Goal: Information Seeking & Learning: Check status

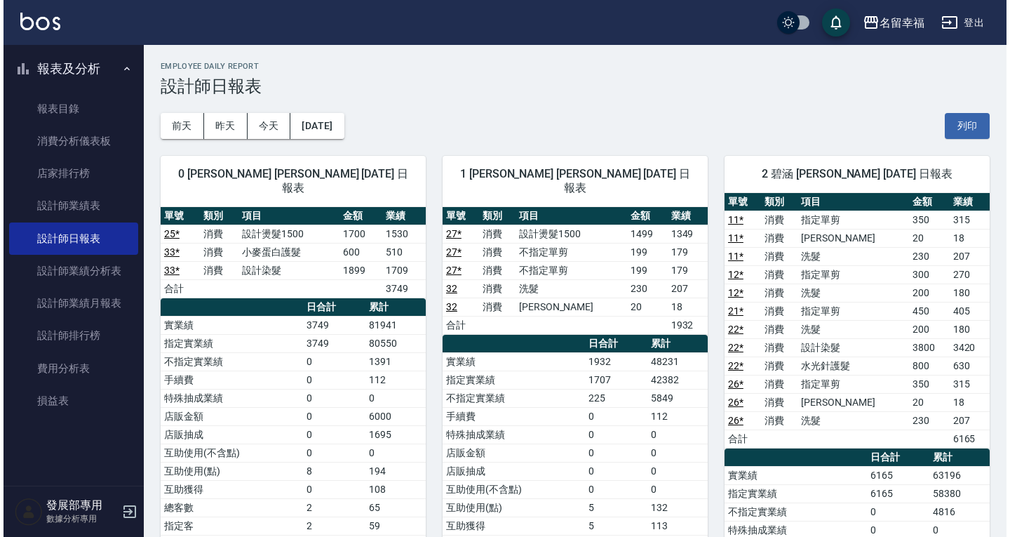
scroll to position [421, 0]
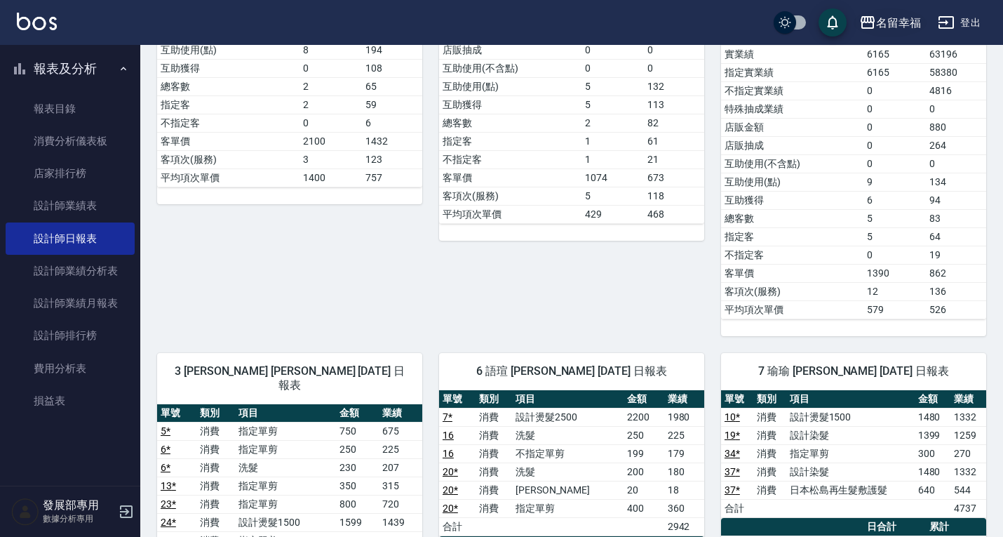
click at [878, 19] on div "名留幸福" at bounding box center [898, 23] width 45 height 18
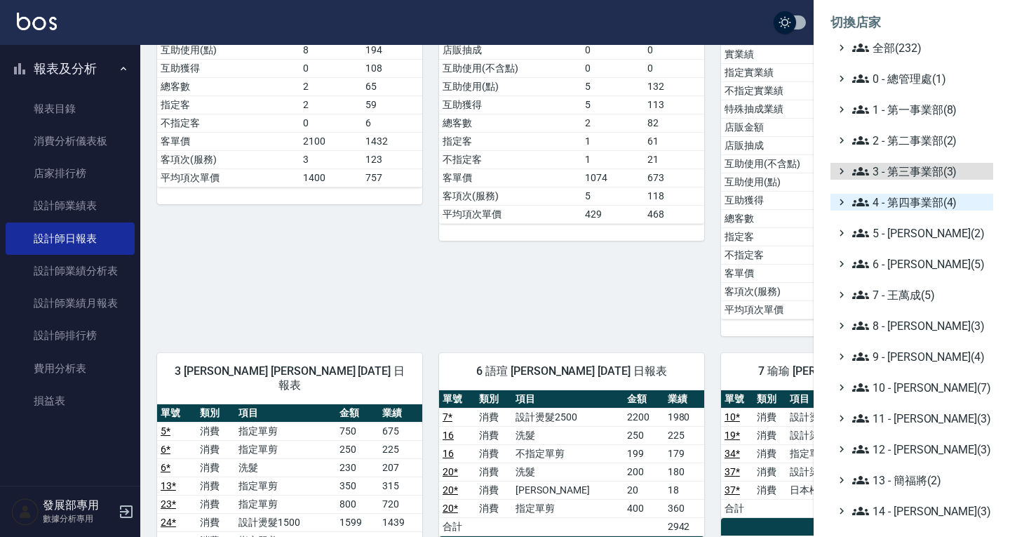
drag, startPoint x: 895, startPoint y: 171, endPoint x: 914, endPoint y: 218, distance: 49.8
click at [896, 172] on span "3 - 第三事業部(3)" at bounding box center [920, 171] width 135 height 17
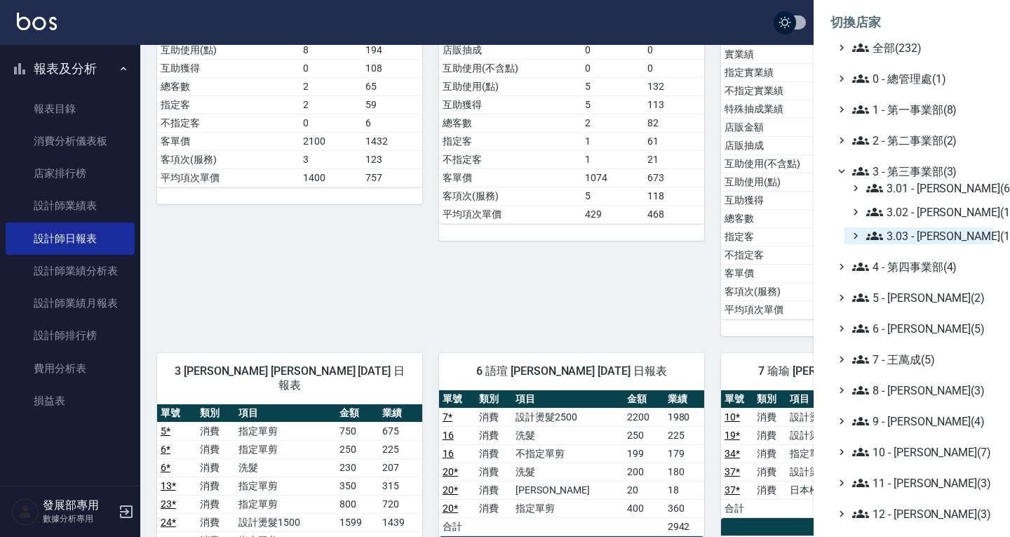
click at [926, 240] on span "3.03 - 張湘妮(1)" at bounding box center [927, 235] width 121 height 17
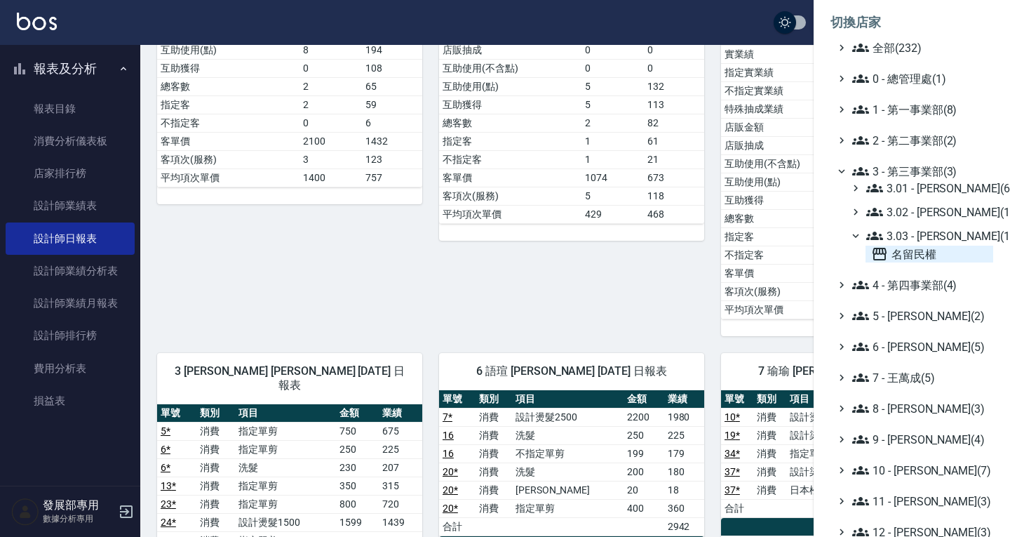
click at [928, 254] on span "名留民權" at bounding box center [929, 254] width 116 height 17
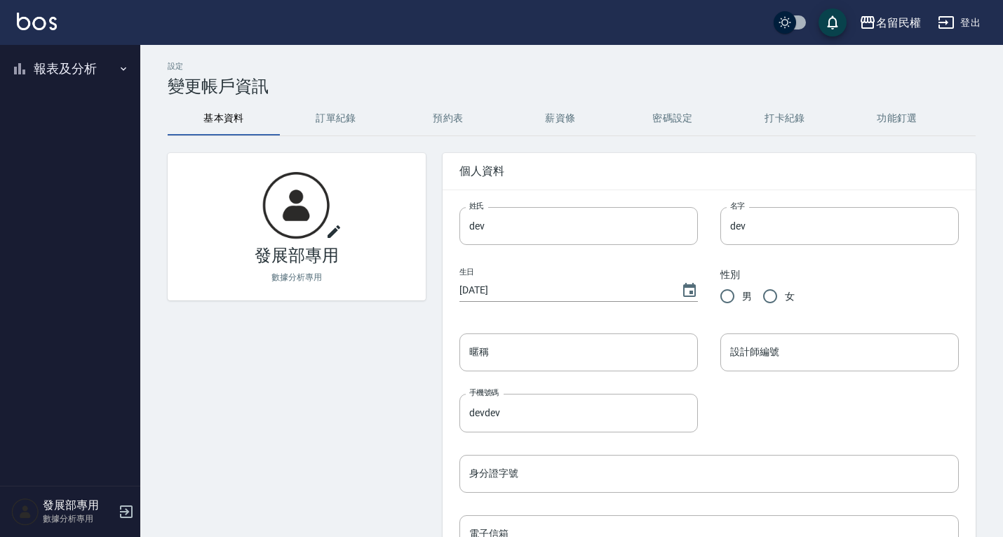
click at [73, 65] on button "報表及分析" at bounding box center [70, 69] width 129 height 36
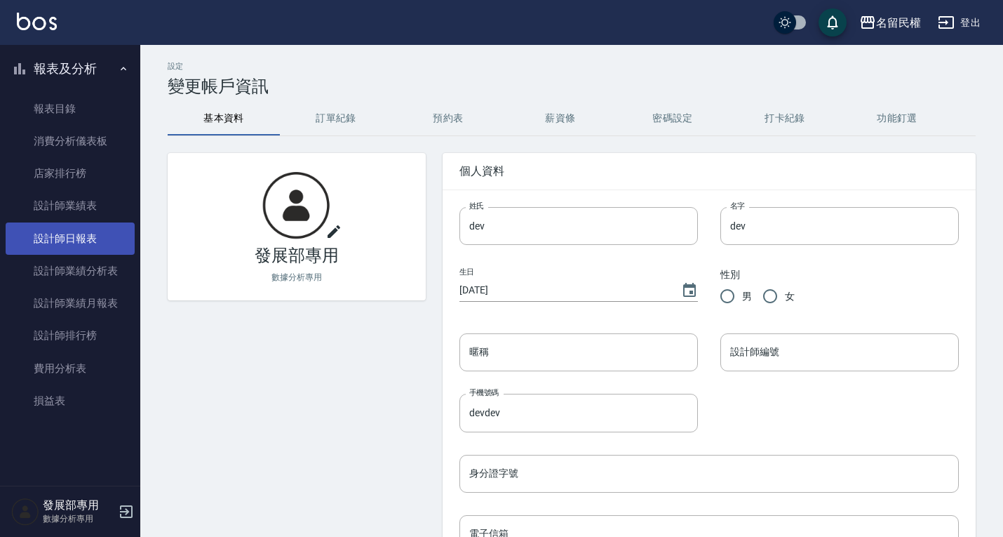
click at [76, 242] on link "設計師日報表" at bounding box center [70, 238] width 129 height 32
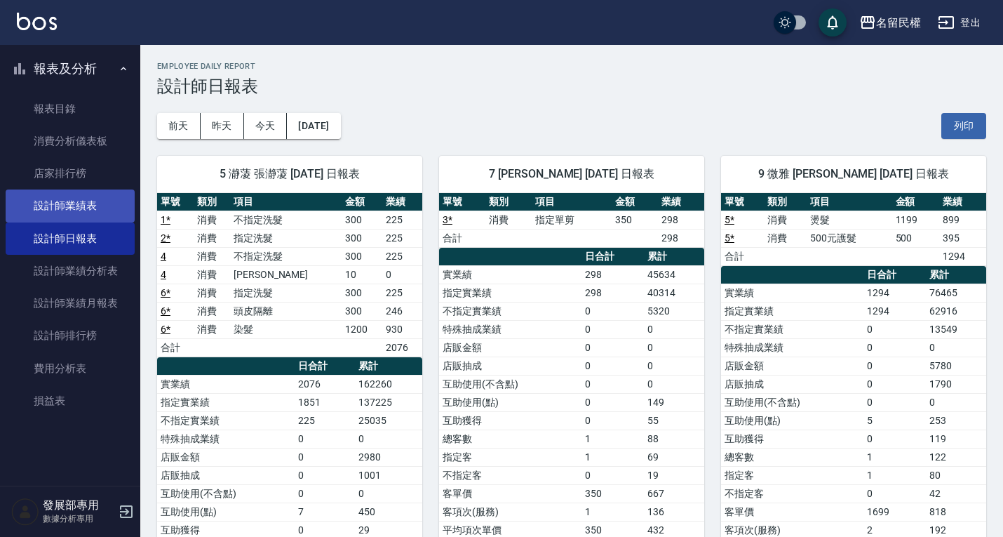
click at [76, 196] on link "設計師業績表" at bounding box center [70, 205] width 129 height 32
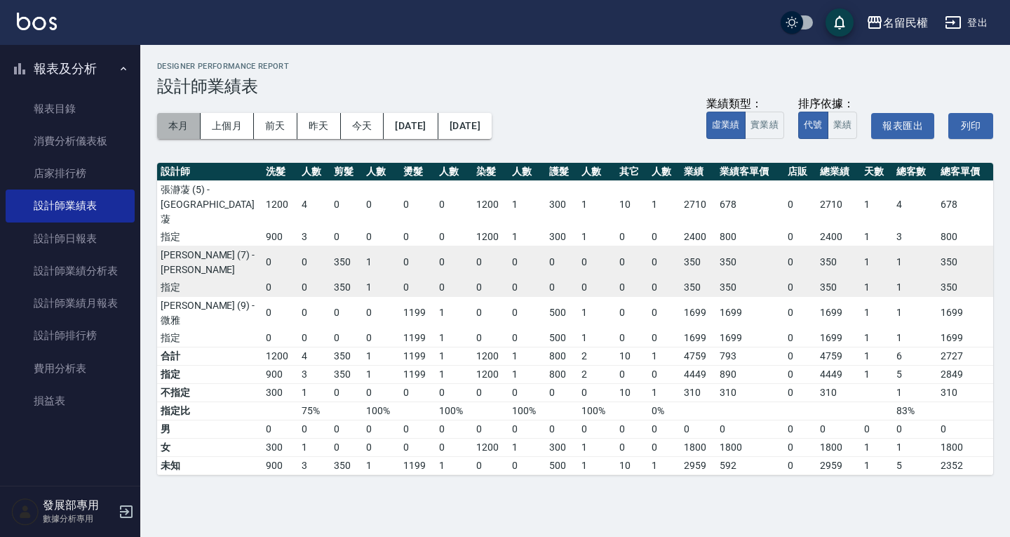
click at [184, 126] on button "本月" at bounding box center [179, 126] width 44 height 26
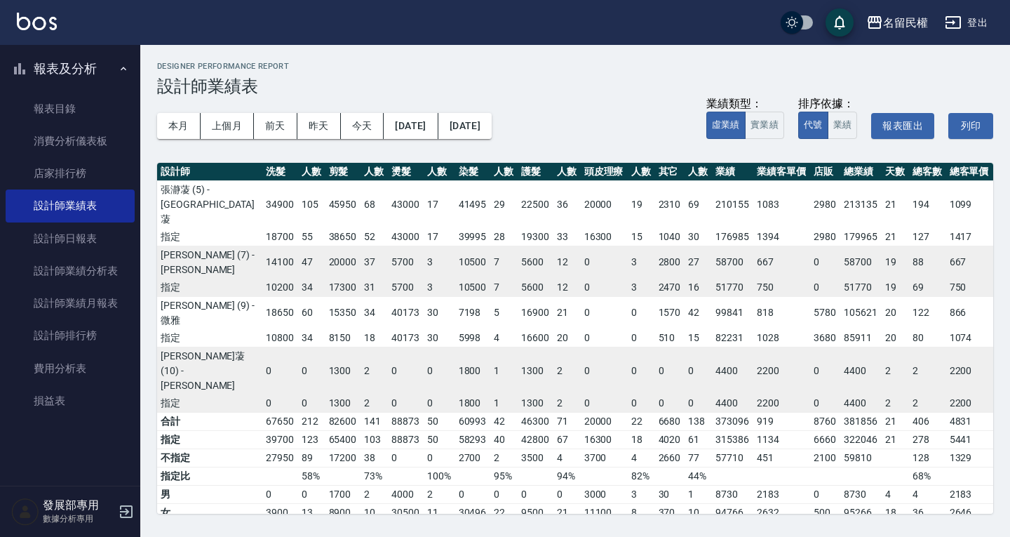
click at [196, 107] on div "本月 上個月 前天 昨天 今天 2025/08/01 2025/08/31 業績類型： 虛業績 實業績 排序依據： 代號 業績 報表匯出 列印" at bounding box center [575, 126] width 836 height 60
click at [186, 119] on button "本月" at bounding box center [179, 126] width 44 height 26
click at [62, 176] on link "店家排行榜" at bounding box center [70, 173] width 129 height 32
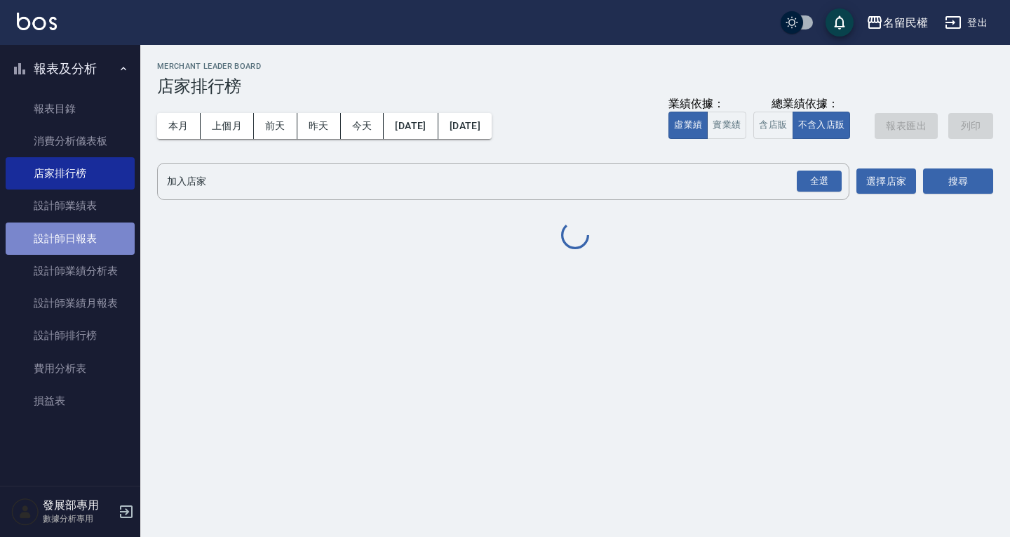
click at [76, 232] on link "設計師日報表" at bounding box center [70, 238] width 129 height 32
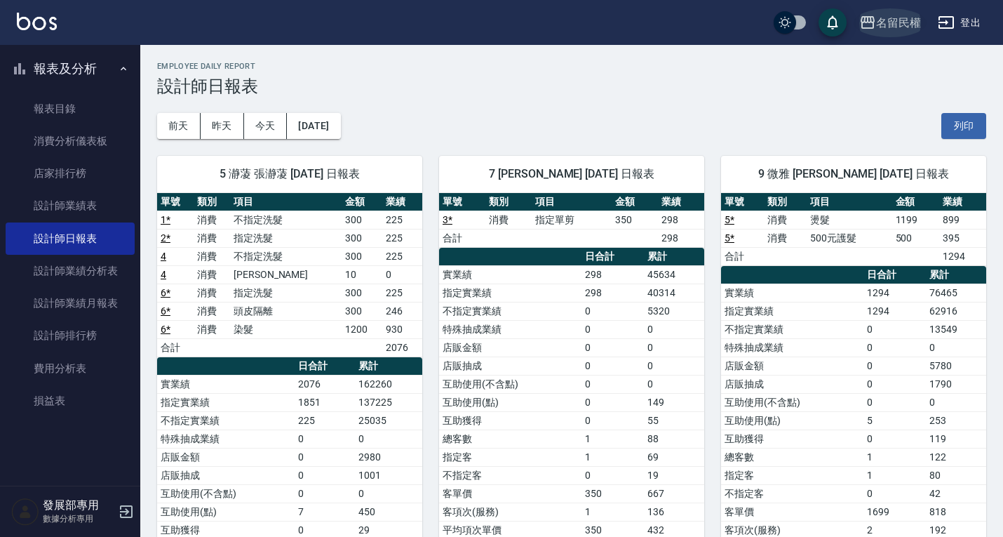
click at [871, 21] on icon "button" at bounding box center [868, 22] width 14 height 13
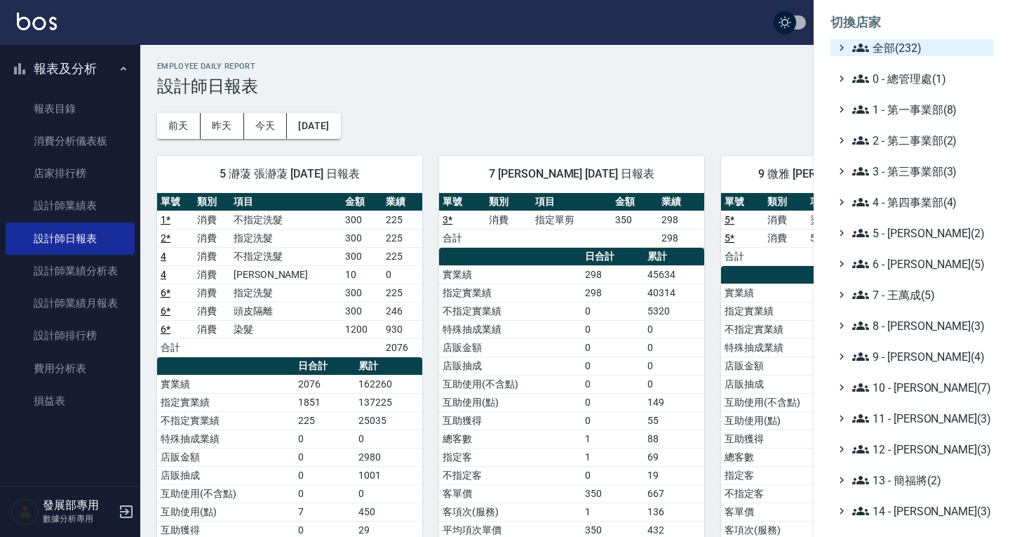
click at [919, 46] on span "全部(232)" at bounding box center [920, 47] width 135 height 17
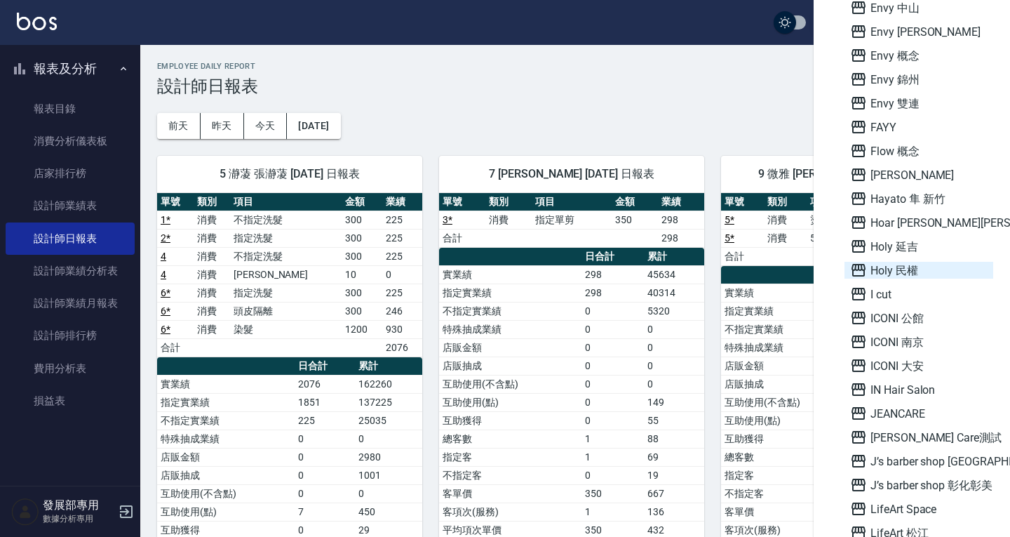
scroll to position [1193, 0]
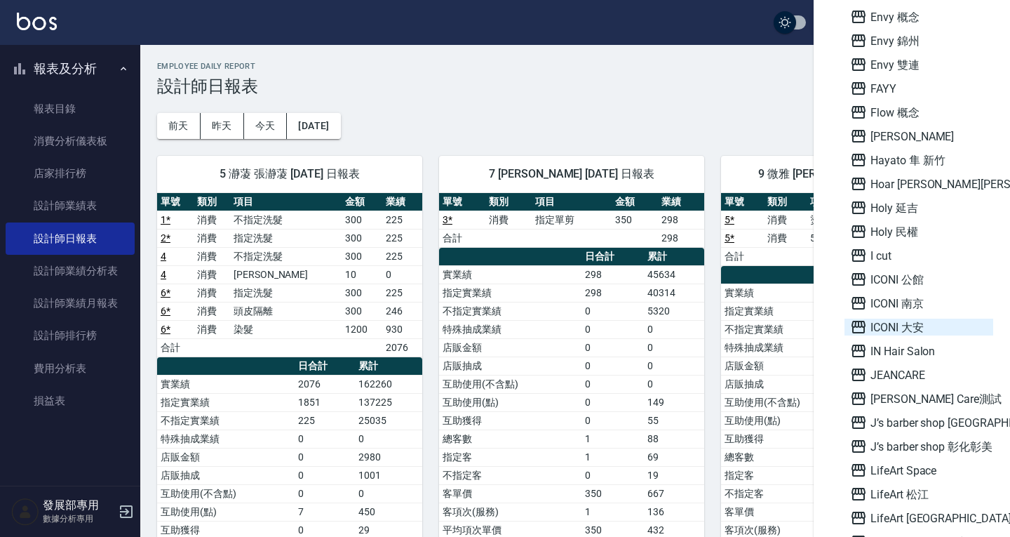
click at [920, 321] on span "ICONI 大安" at bounding box center [919, 327] width 138 height 17
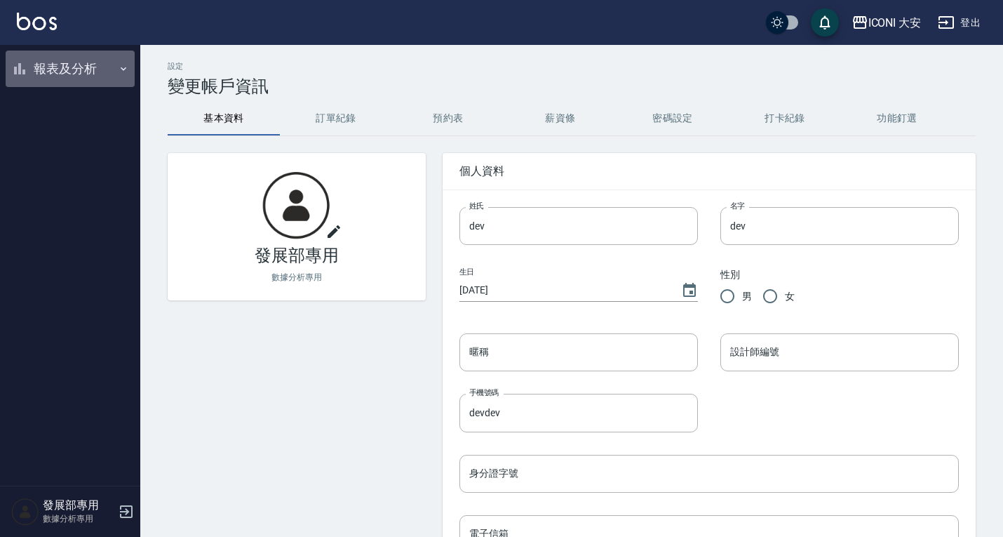
click at [31, 59] on button "報表及分析" at bounding box center [70, 69] width 129 height 36
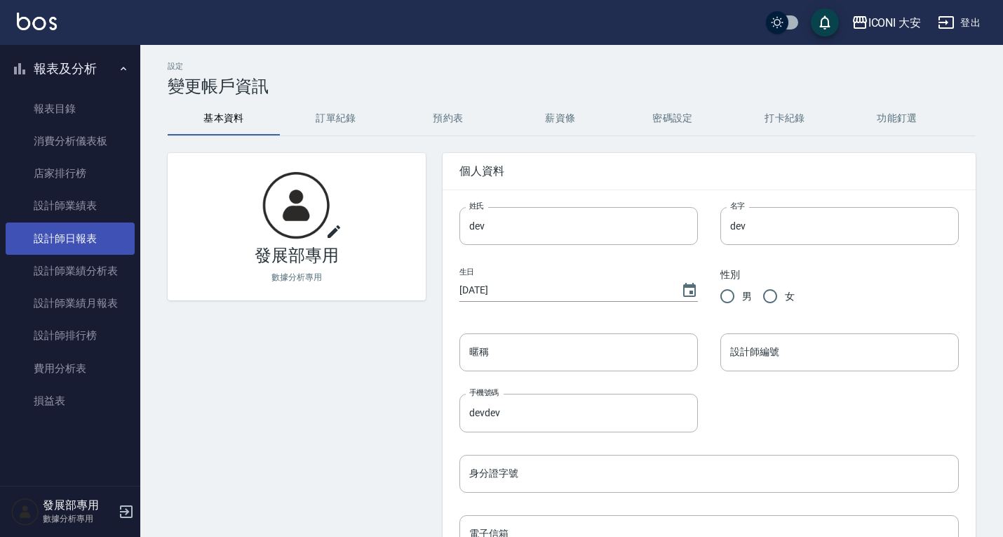
click at [67, 227] on link "設計師日報表" at bounding box center [70, 238] width 129 height 32
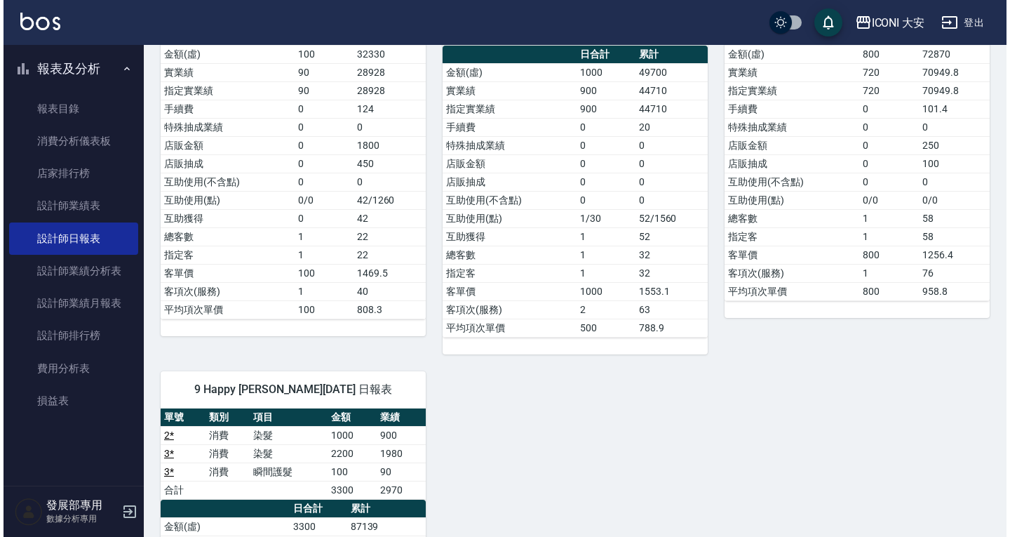
scroll to position [351, 0]
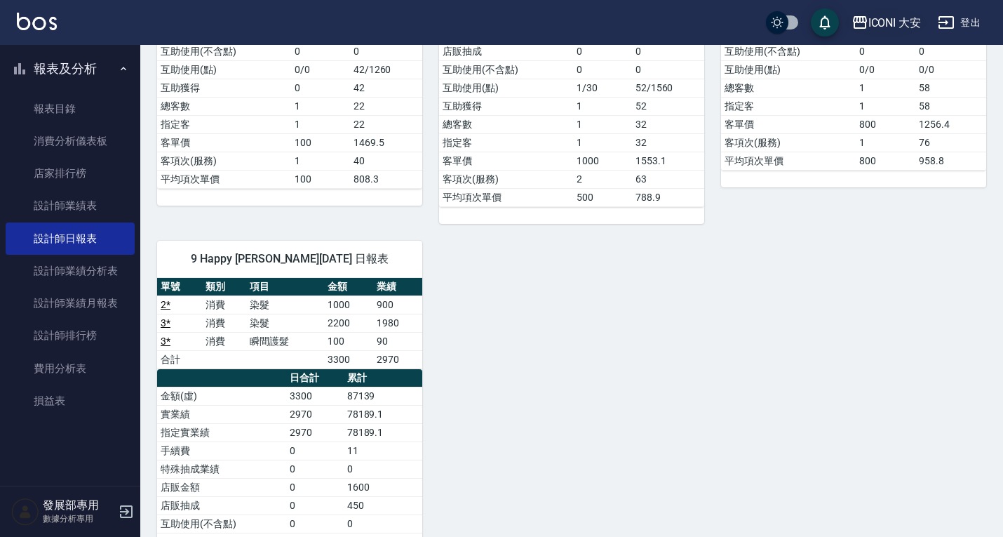
click at [872, 20] on div "ICONI 大安" at bounding box center [895, 23] width 53 height 18
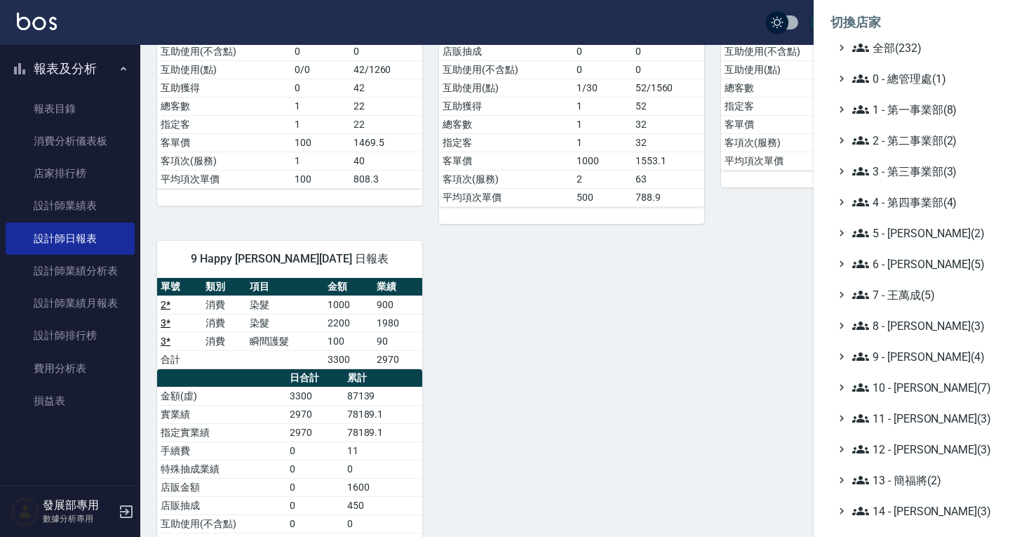
click at [878, 16] on li "切換店家" at bounding box center [912, 23] width 163 height 34
click at [878, 250] on ul "全部(232) 0 - 總管理處(1) 1 - 第一事業部(8) 2 - 第二事業部(2) 3 - 第三事業部(3) 4 - 第四事業部(4) 5 - [PE…" at bounding box center [912, 387] width 163 height 696
click at [904, 102] on span "1 - 第一事業部(8)" at bounding box center [920, 109] width 135 height 17
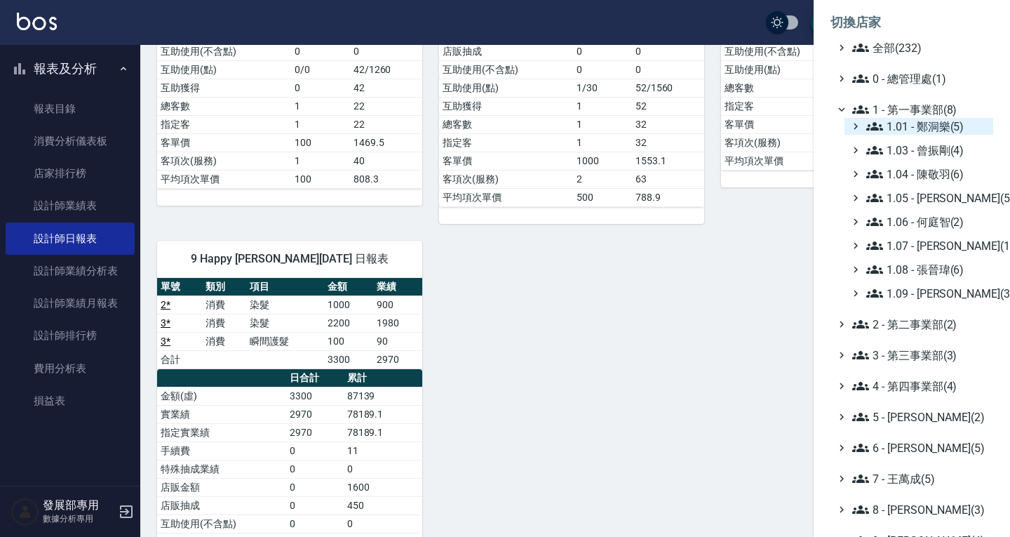
click at [904, 119] on span "1.01 - 鄭洞樂(5)" at bounding box center [927, 126] width 121 height 17
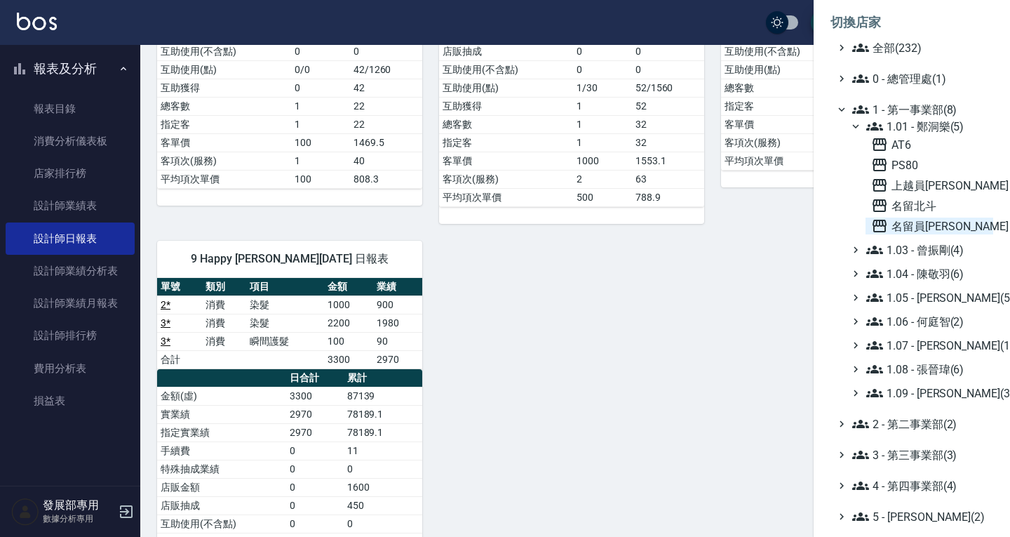
click at [916, 220] on span "名留員林中正" at bounding box center [929, 226] width 116 height 17
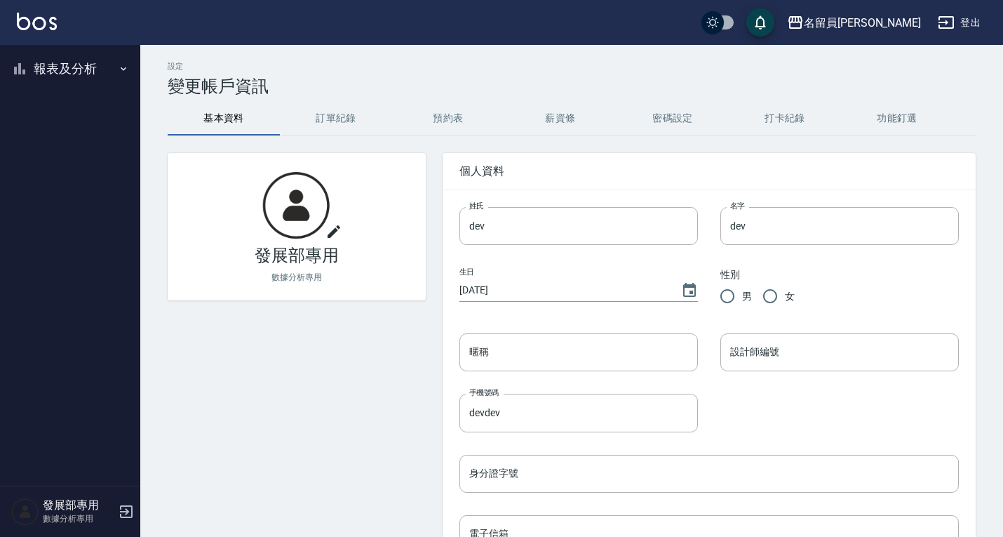
click at [79, 72] on button "報表及分析" at bounding box center [70, 69] width 129 height 36
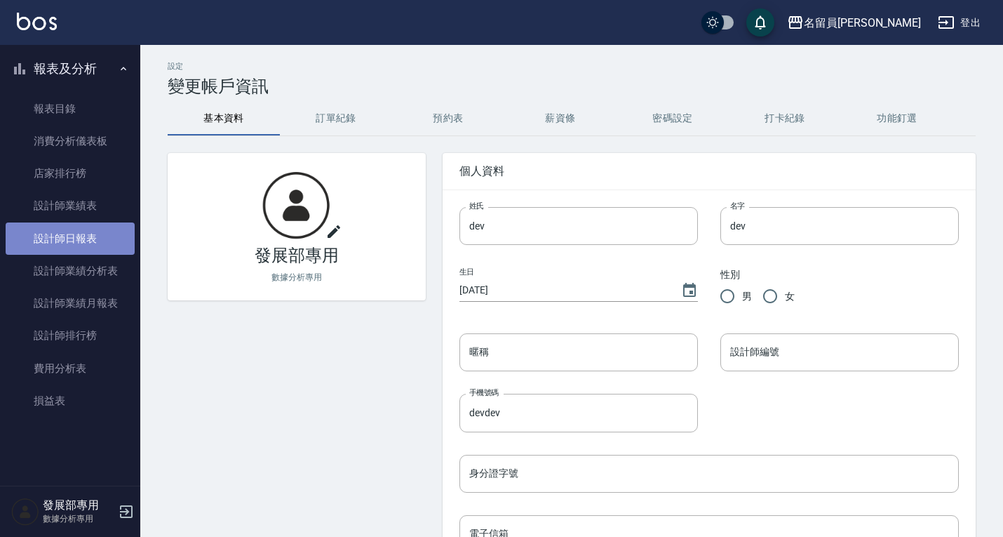
click at [83, 229] on link "設計師日報表" at bounding box center [70, 238] width 129 height 32
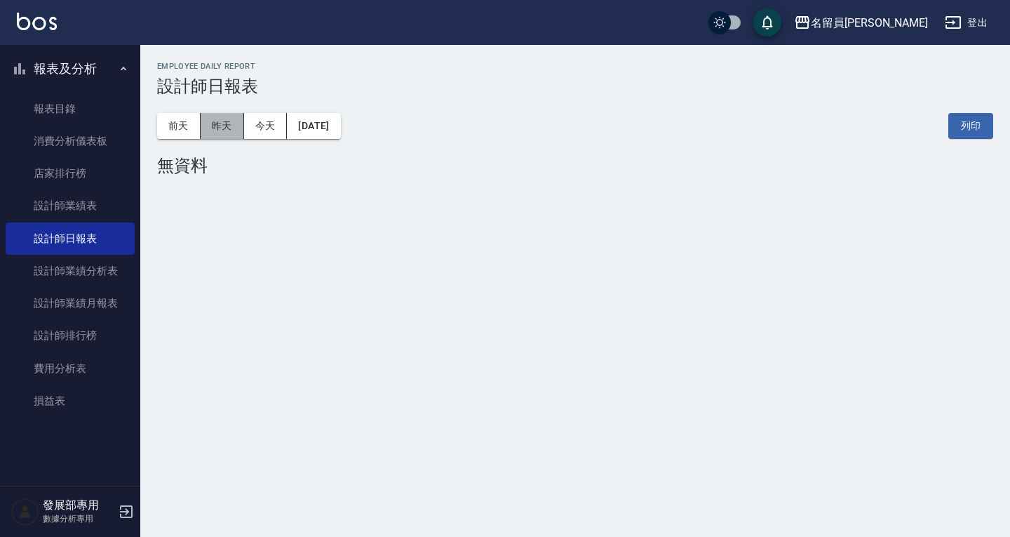
click at [234, 129] on button "昨天" at bounding box center [223, 126] width 44 height 26
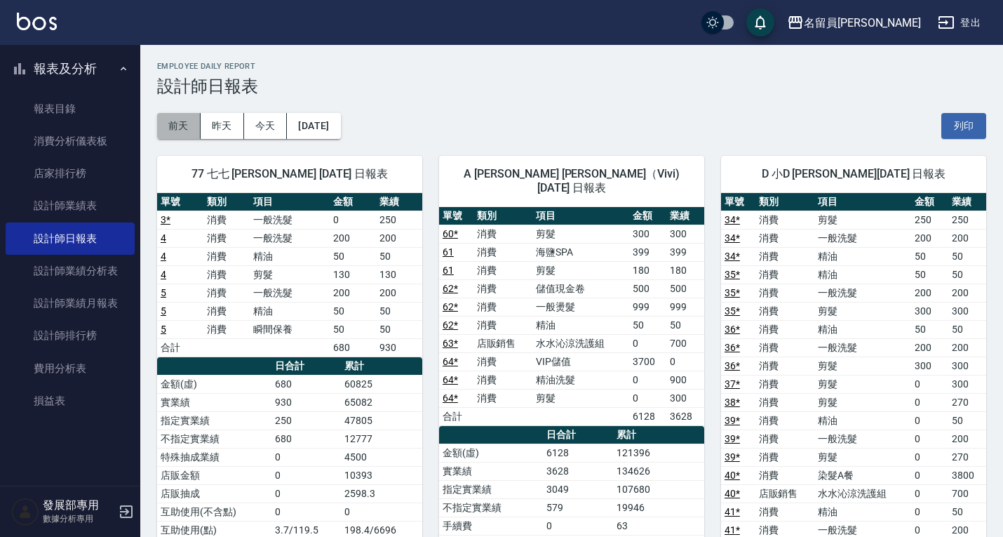
click at [173, 124] on button "前天" at bounding box center [179, 126] width 44 height 26
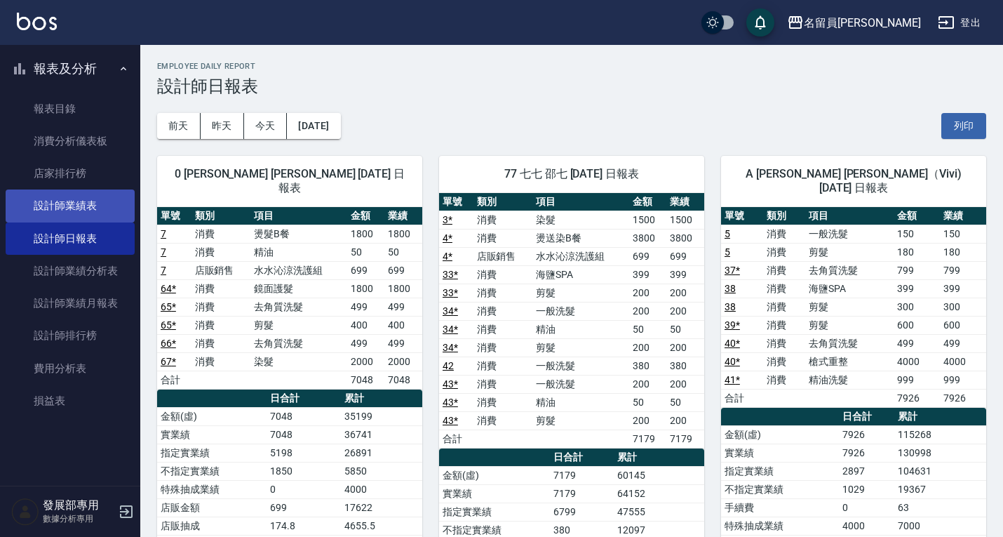
click at [95, 192] on link "設計師業績表" at bounding box center [70, 205] width 129 height 32
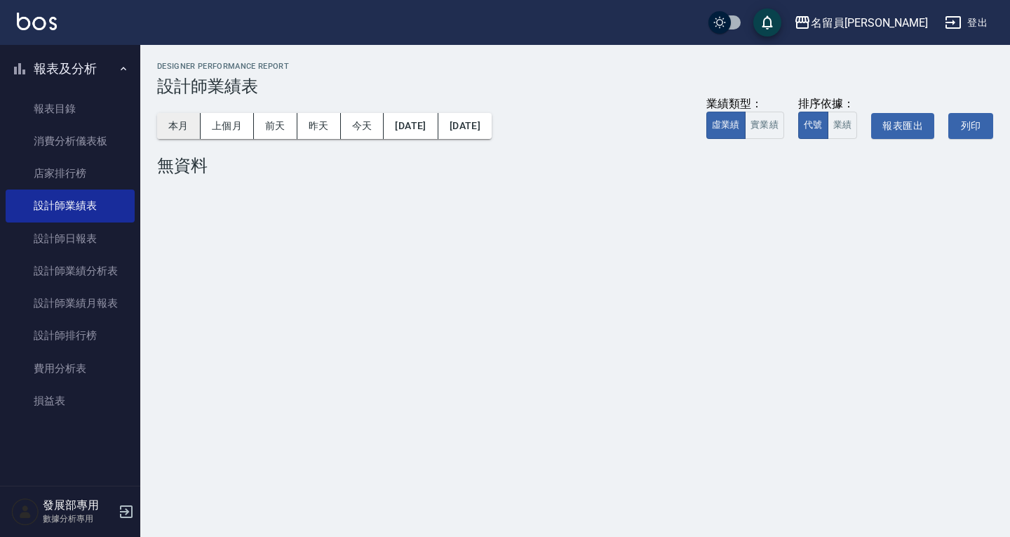
click at [192, 123] on button "本月" at bounding box center [179, 126] width 44 height 26
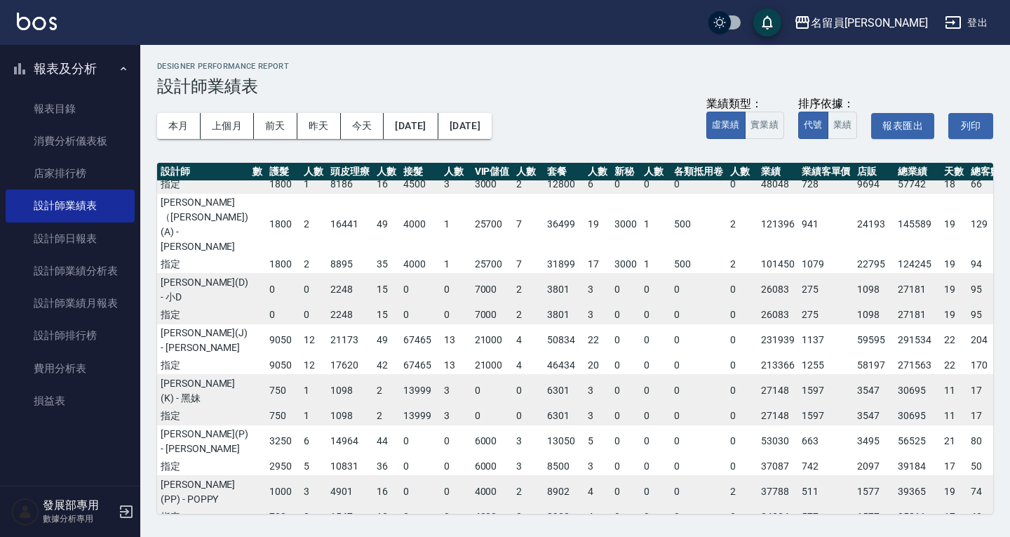
scroll to position [221, 245]
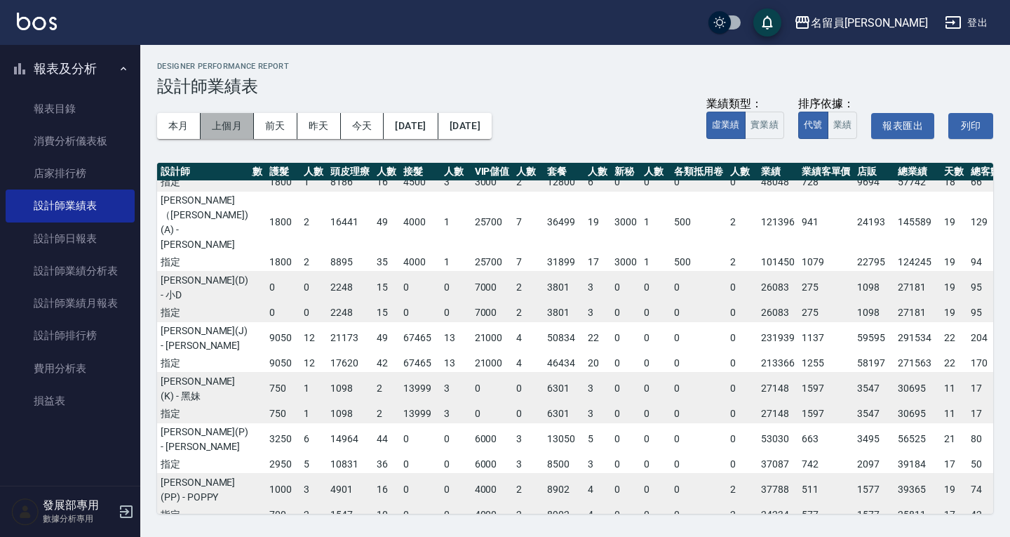
click at [221, 131] on button "上個月" at bounding box center [227, 126] width 53 height 26
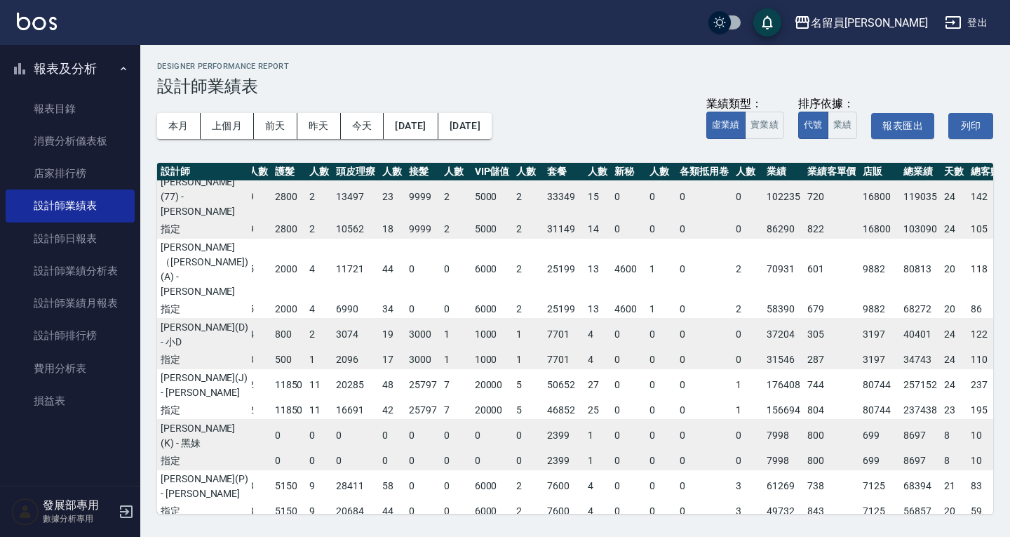
scroll to position [269, 239]
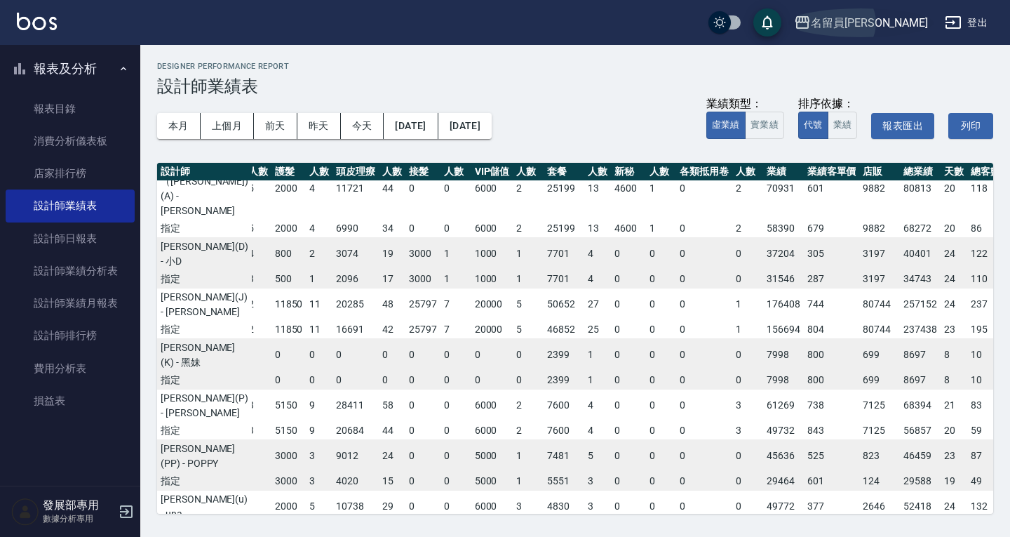
click at [891, 24] on div "名留員林中正" at bounding box center [869, 23] width 117 height 18
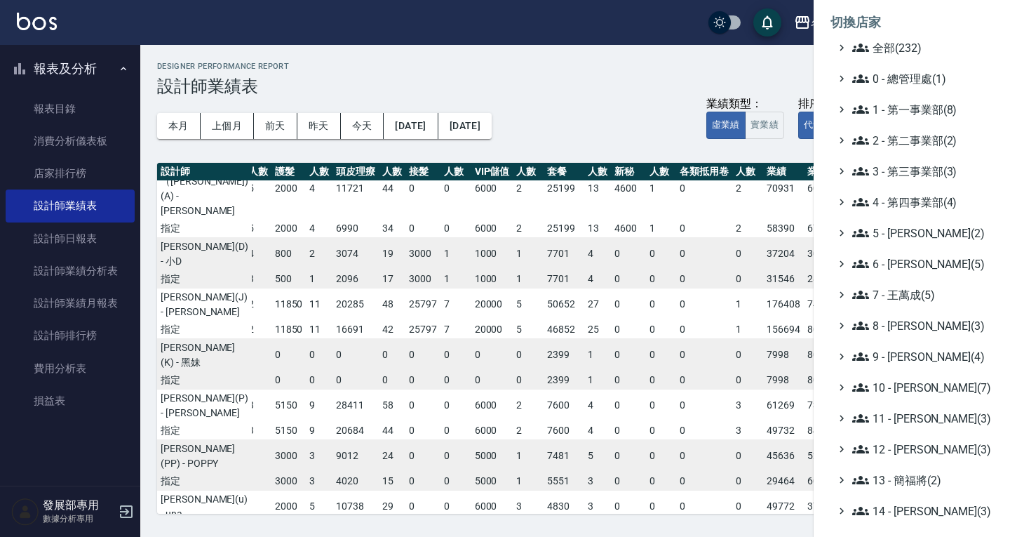
click at [698, 69] on div at bounding box center [505, 268] width 1010 height 537
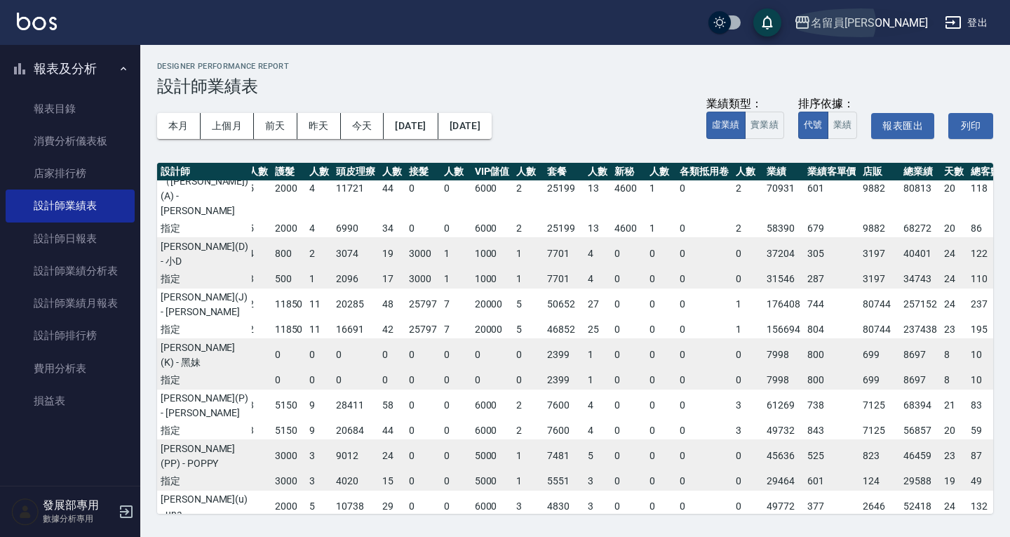
click at [866, 20] on div "名留員林中正" at bounding box center [869, 23] width 117 height 18
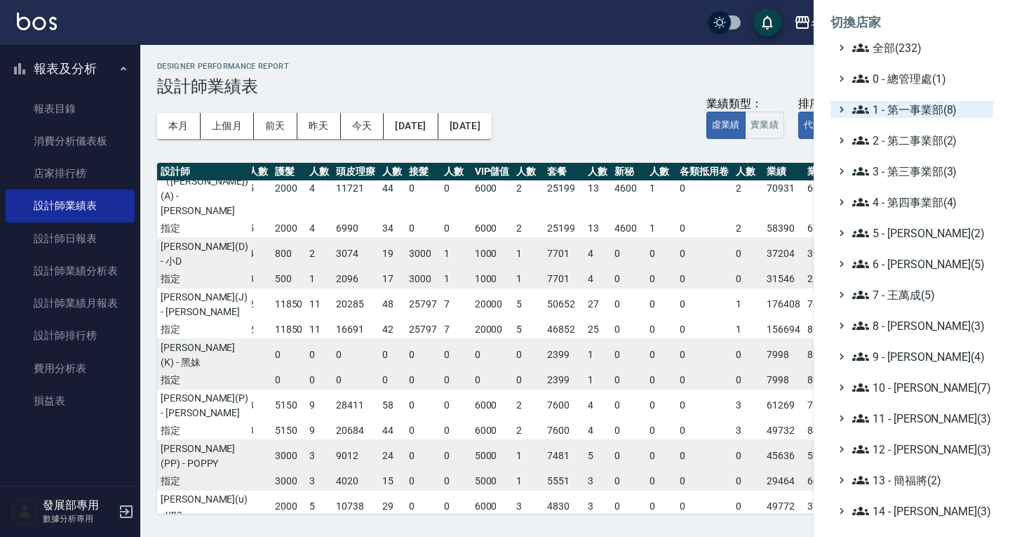
click at [909, 106] on span "1 - 第一事業部(8)" at bounding box center [920, 109] width 135 height 17
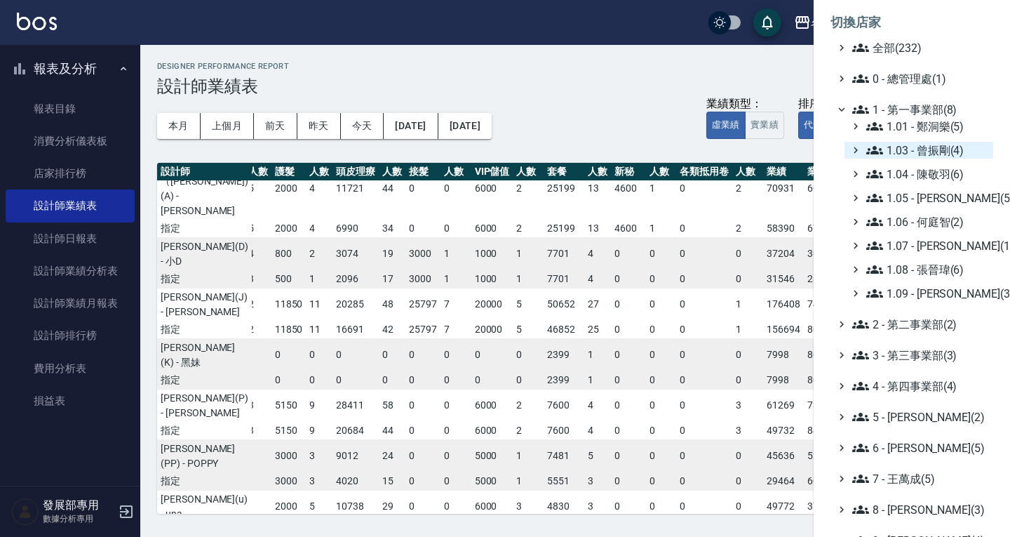
click at [940, 143] on span "1.03 - 曾振剛(4)" at bounding box center [927, 150] width 121 height 17
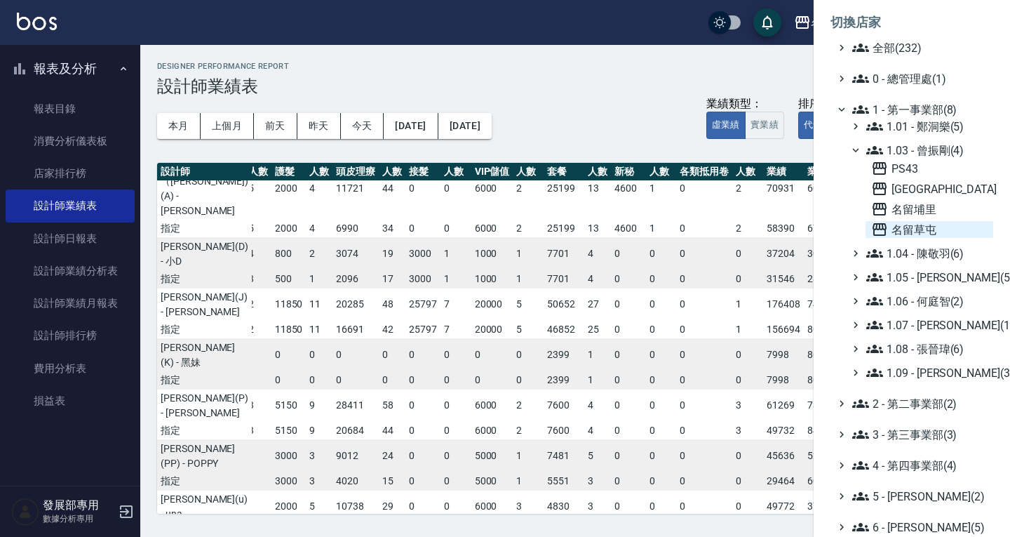
click at [942, 230] on span "名留草屯" at bounding box center [929, 229] width 116 height 17
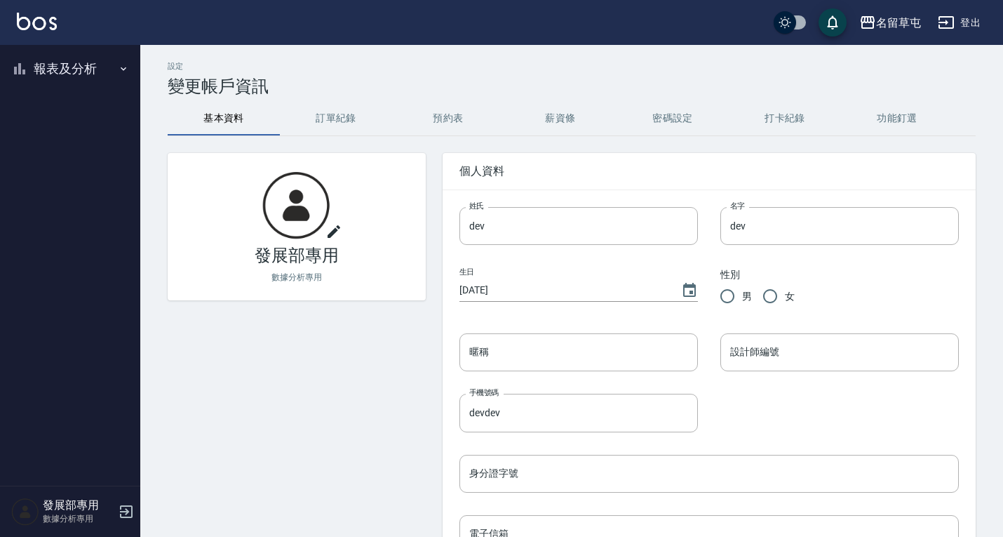
click at [75, 78] on button "報表及分析" at bounding box center [70, 69] width 129 height 36
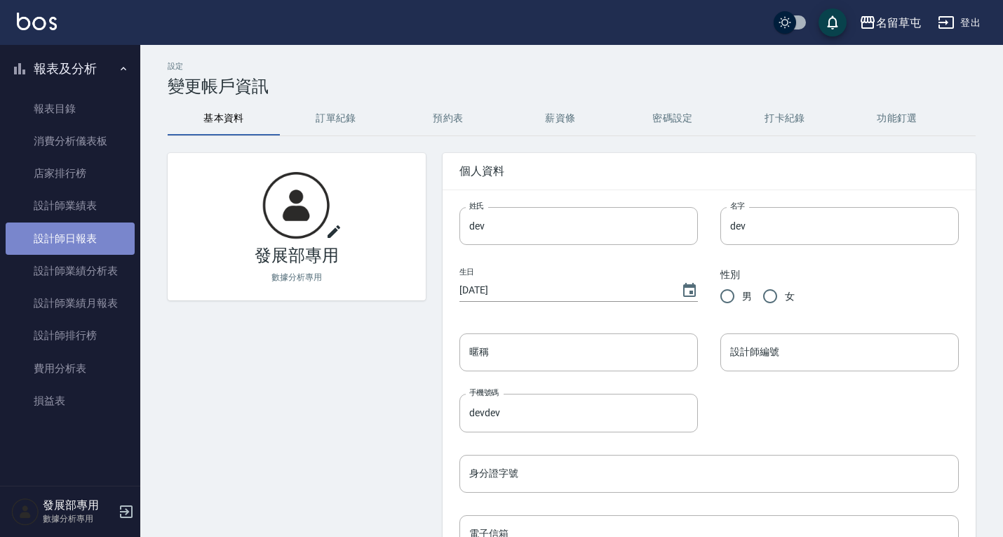
drag, startPoint x: 88, startPoint y: 239, endPoint x: 109, endPoint y: 224, distance: 26.1
click at [88, 239] on link "設計師日報表" at bounding box center [70, 238] width 129 height 32
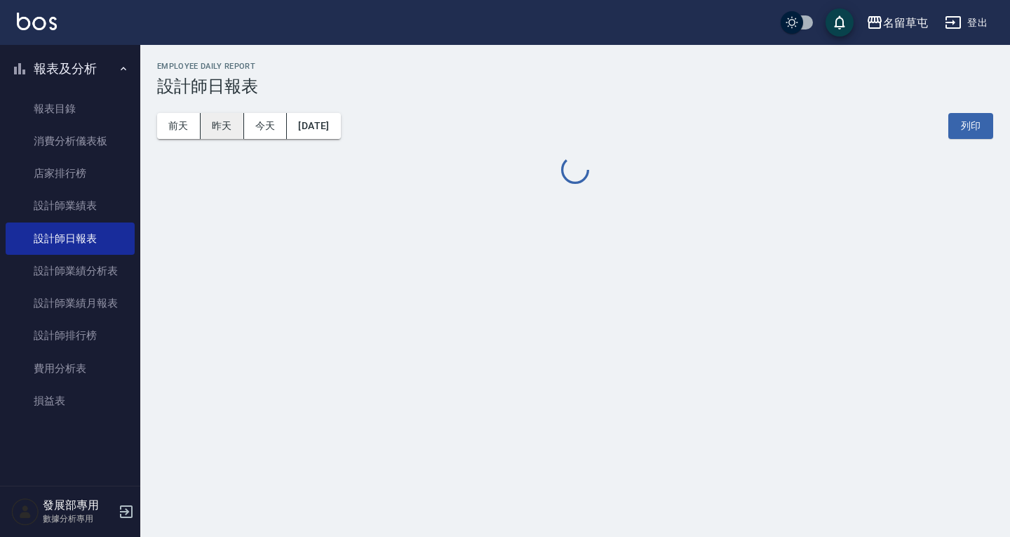
click at [214, 131] on button "昨天" at bounding box center [223, 126] width 44 height 26
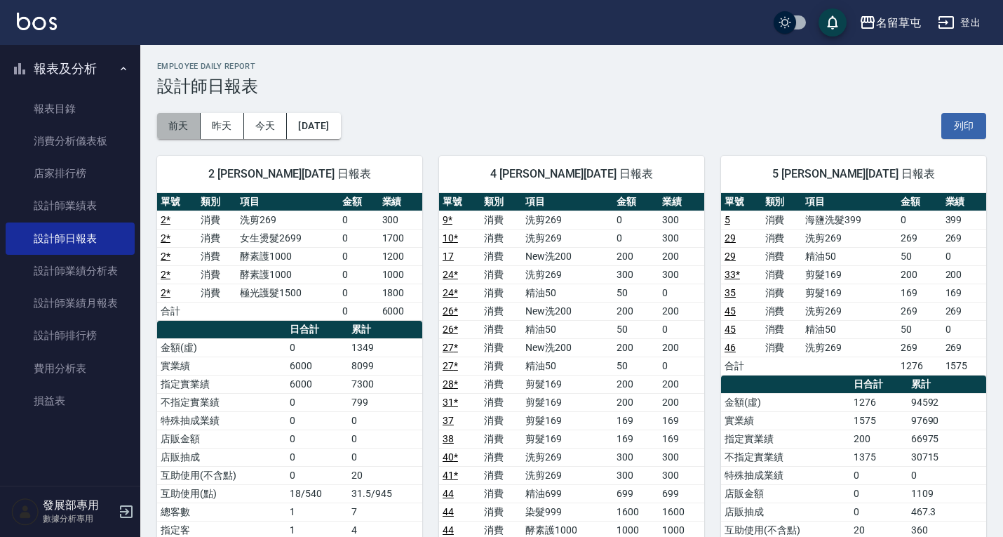
click at [199, 129] on button "前天" at bounding box center [179, 126] width 44 height 26
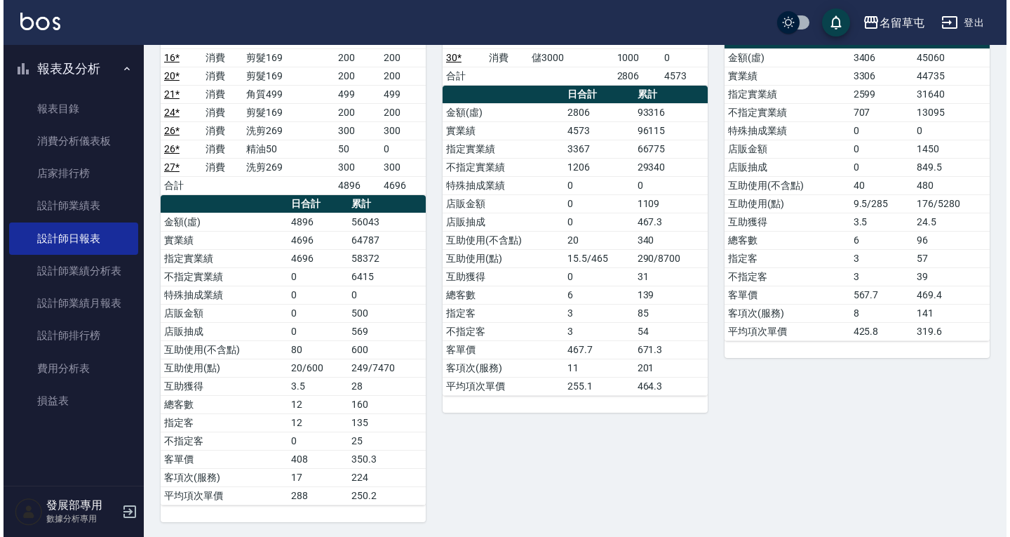
scroll to position [351, 0]
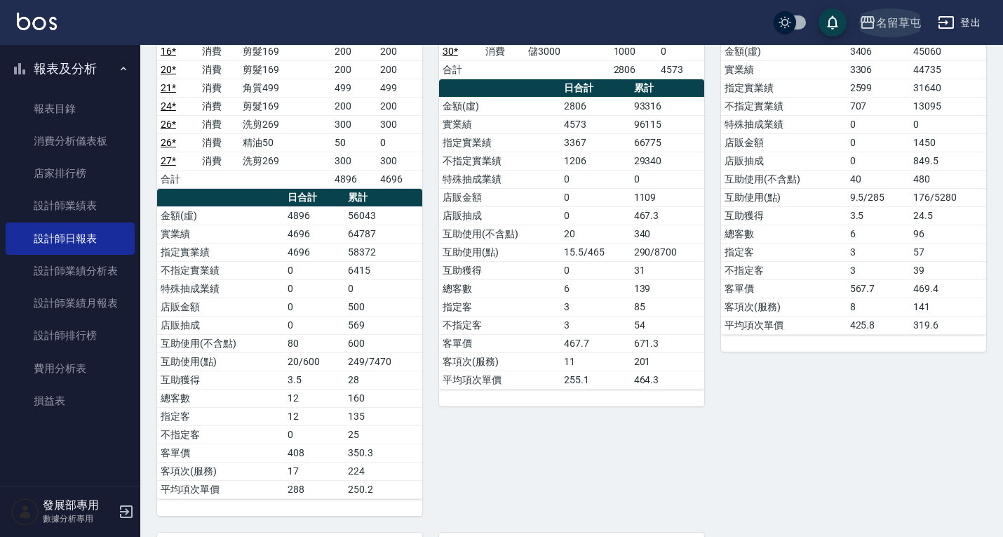
click at [909, 16] on div "名留草屯" at bounding box center [898, 23] width 45 height 18
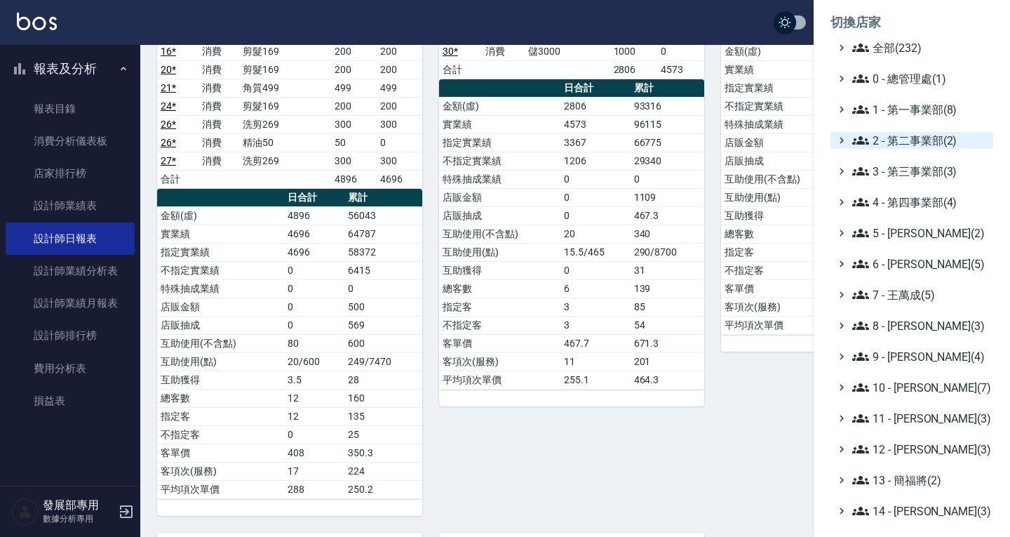
click at [914, 146] on span "2 - 第二事業部(2)" at bounding box center [920, 140] width 135 height 17
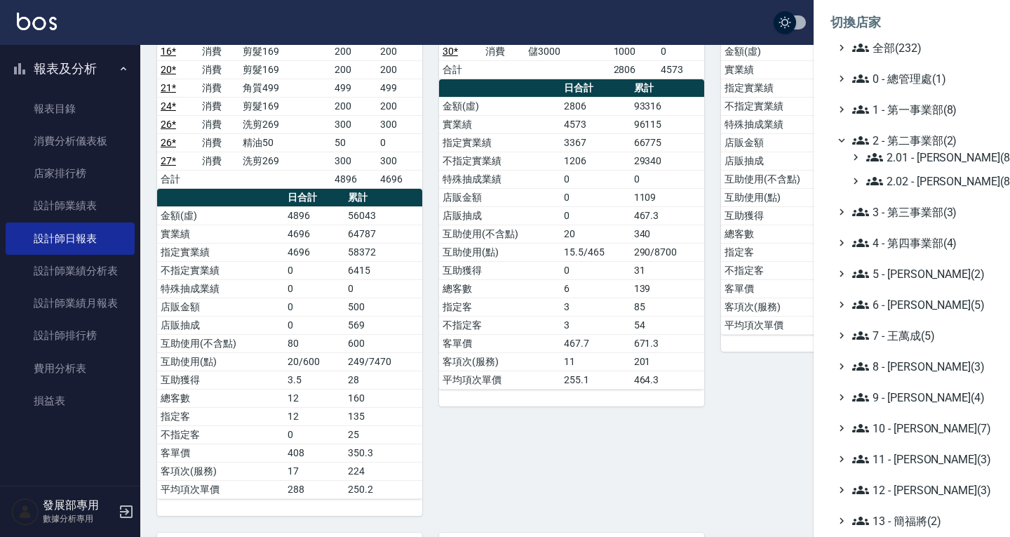
click at [914, 146] on span "2 - 第二事業部(2)" at bounding box center [920, 140] width 135 height 17
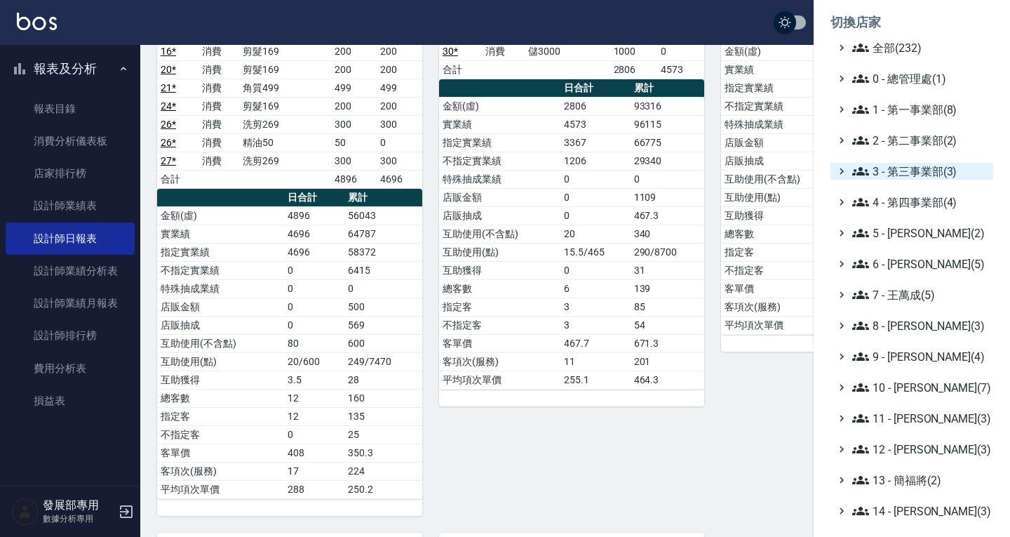
click at [914, 165] on span "3 - 第三事業部(3)" at bounding box center [920, 171] width 135 height 17
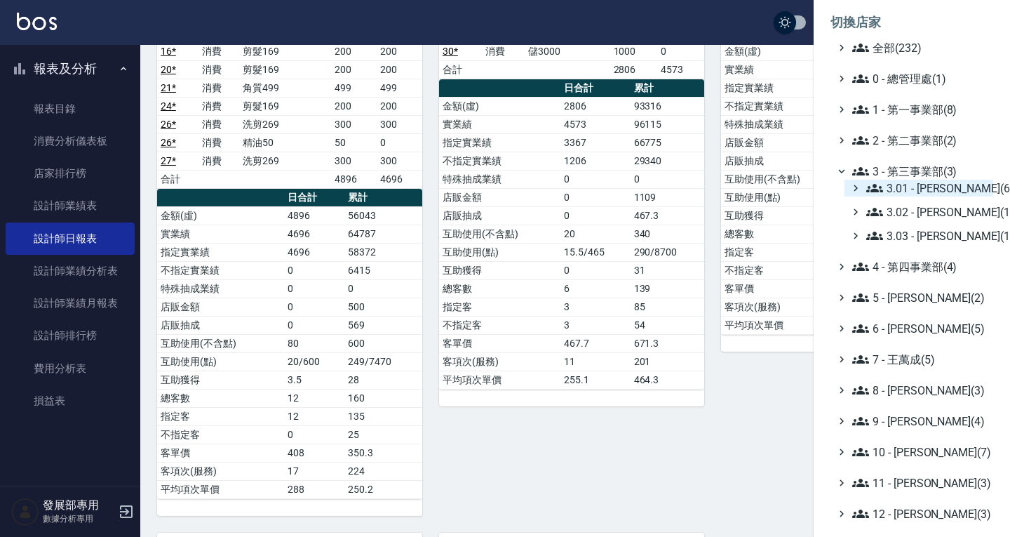
click at [925, 190] on span "3.01 - 蔡承翰(6)" at bounding box center [927, 188] width 121 height 17
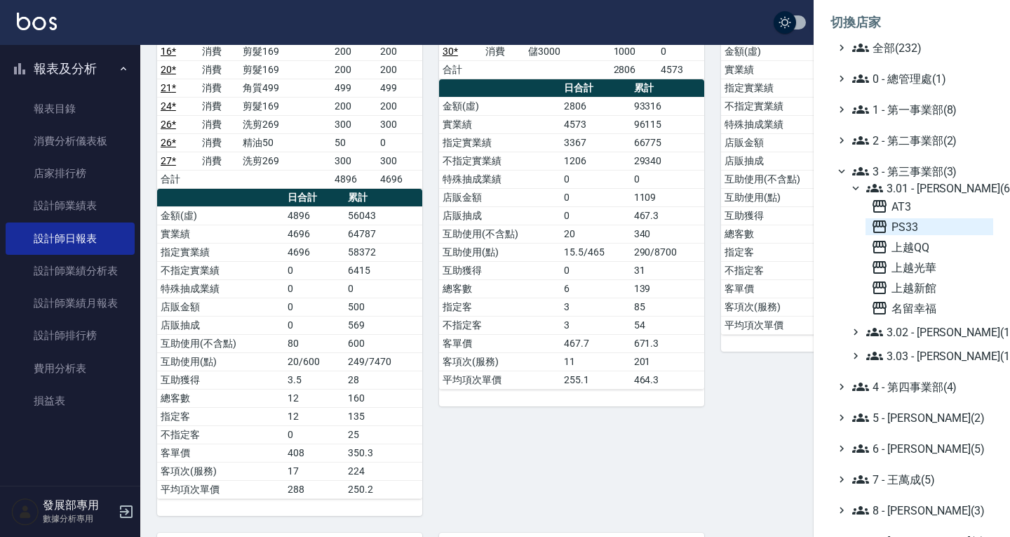
click at [921, 229] on span "PS33" at bounding box center [929, 226] width 116 height 17
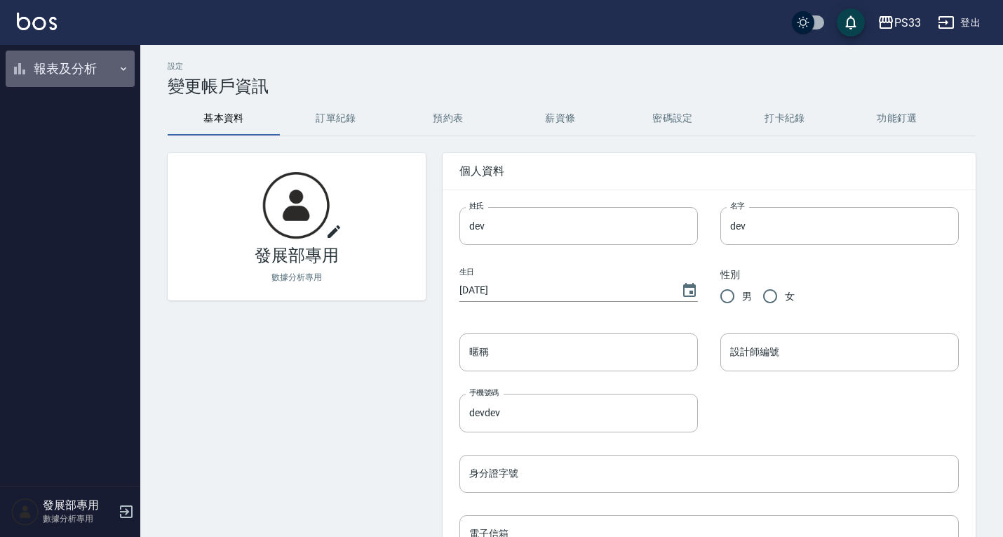
click at [88, 78] on button "報表及分析" at bounding box center [70, 69] width 129 height 36
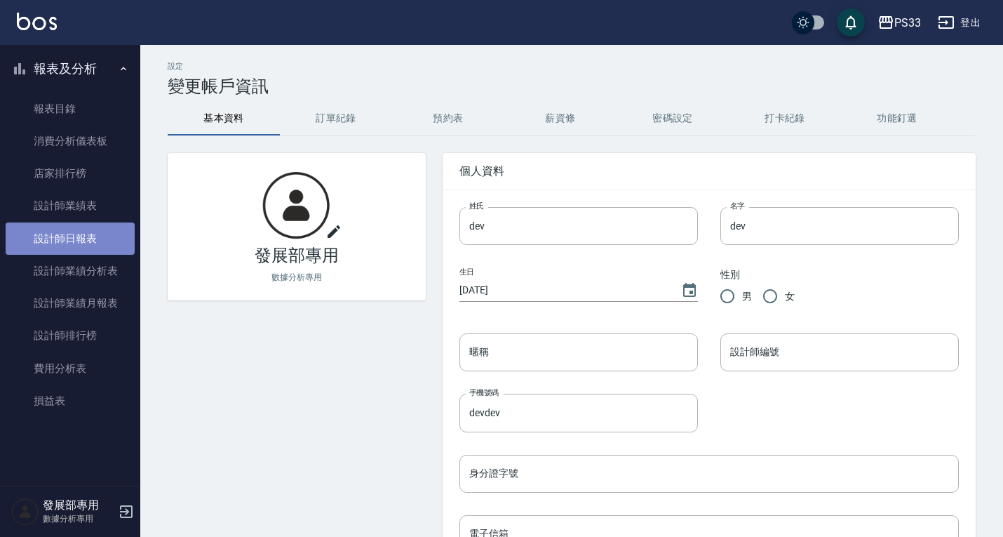
click at [76, 231] on link "設計師日報表" at bounding box center [70, 238] width 129 height 32
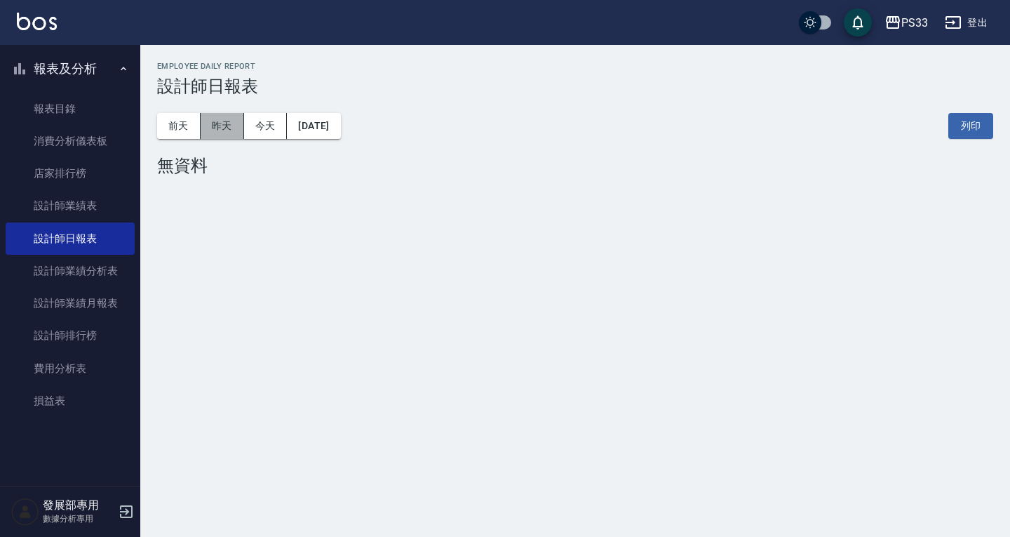
click at [236, 123] on button "昨天" at bounding box center [223, 126] width 44 height 26
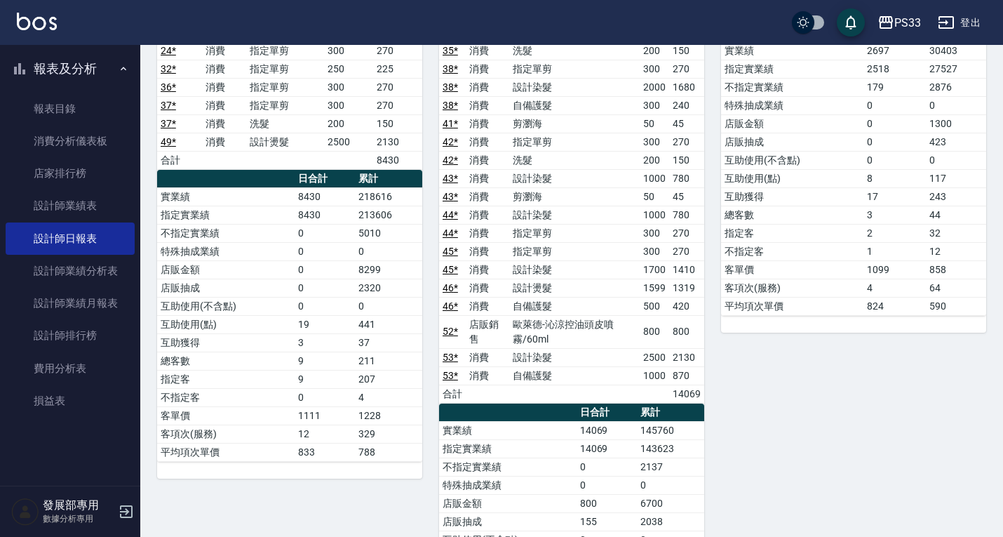
scroll to position [561, 0]
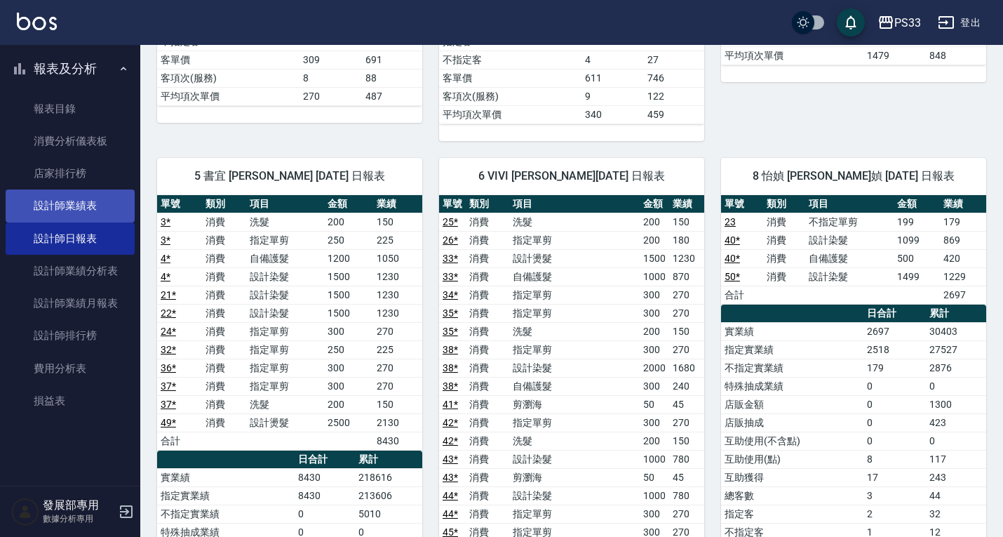
click at [109, 202] on link "設計師業績表" at bounding box center [70, 205] width 129 height 32
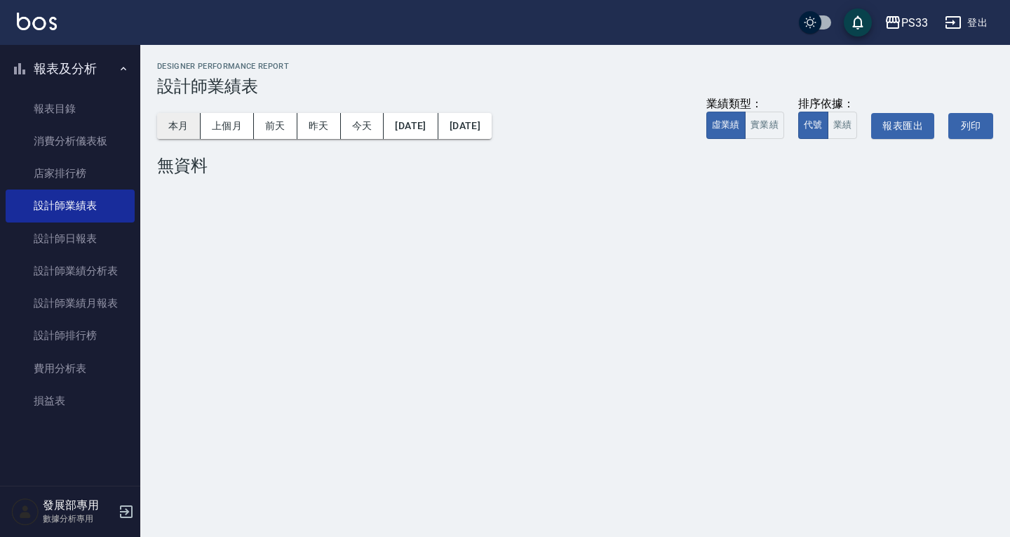
click at [175, 133] on button "本月" at bounding box center [179, 126] width 44 height 26
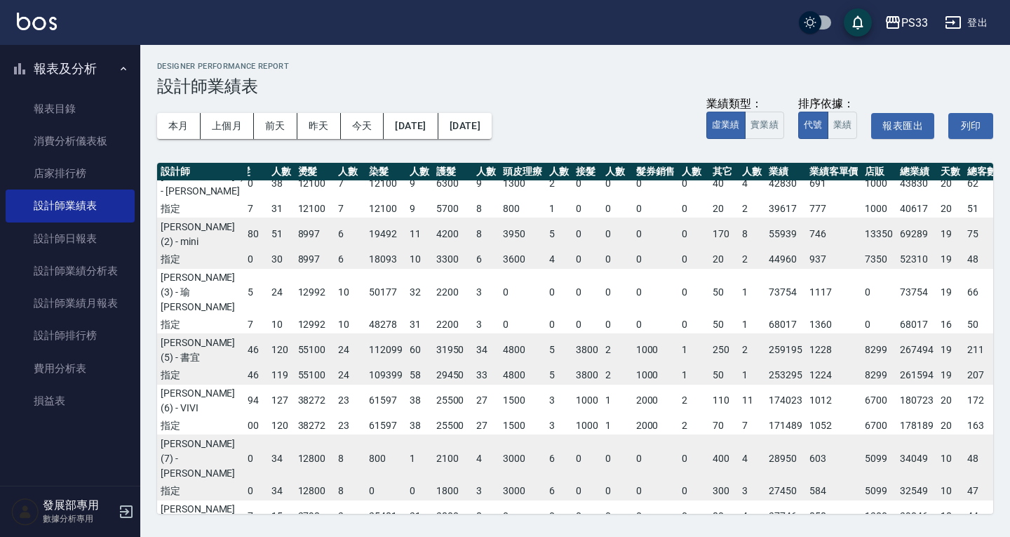
scroll to position [0, 82]
